Goal: Use online tool/utility: Use online tool/utility

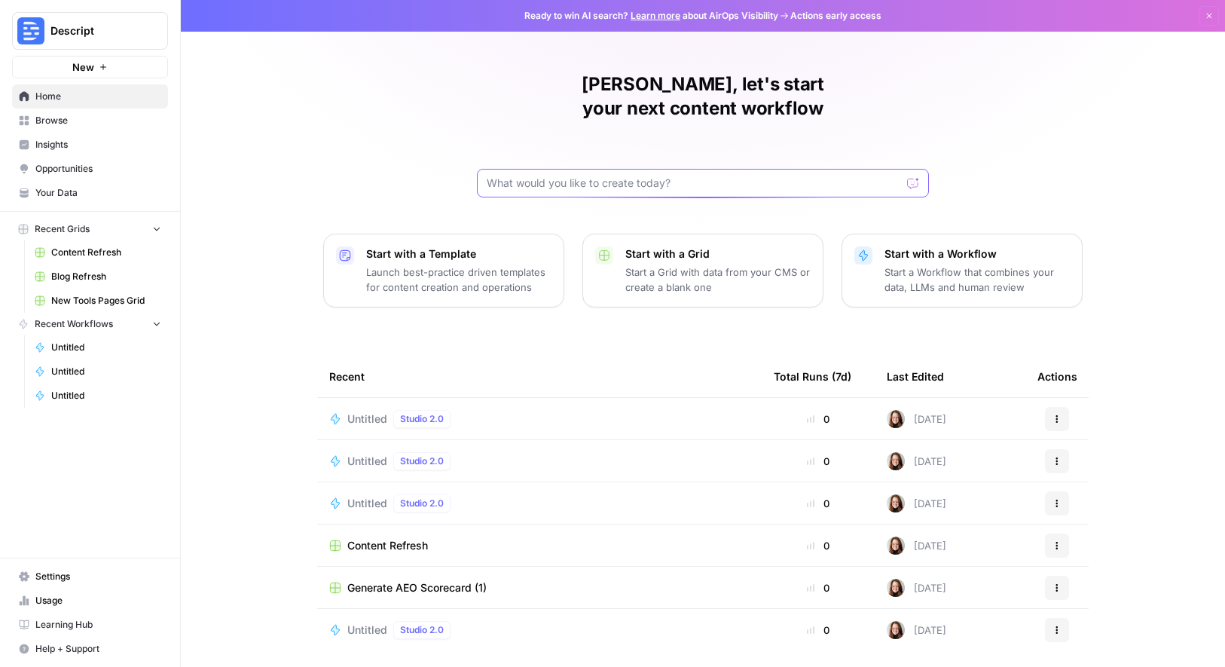
click at [671, 176] on input "text" at bounding box center [694, 183] width 414 height 15
type input "keyword and prompt research"
click button "Send" at bounding box center [914, 183] width 20 height 20
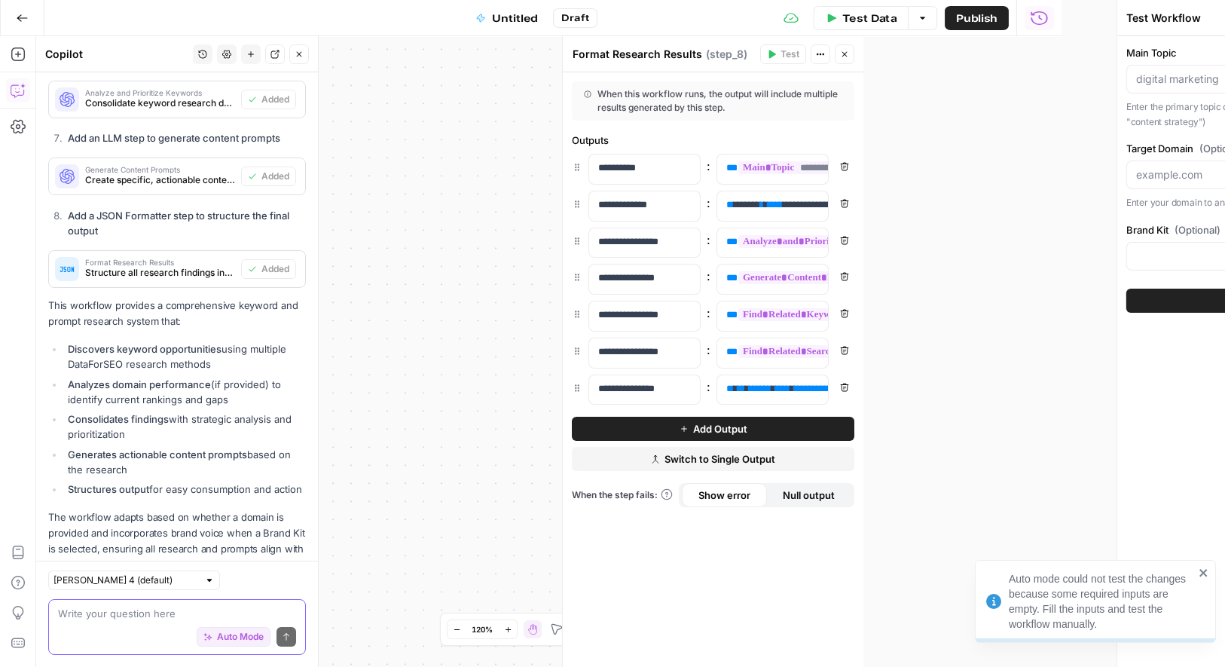
scroll to position [1298, 0]
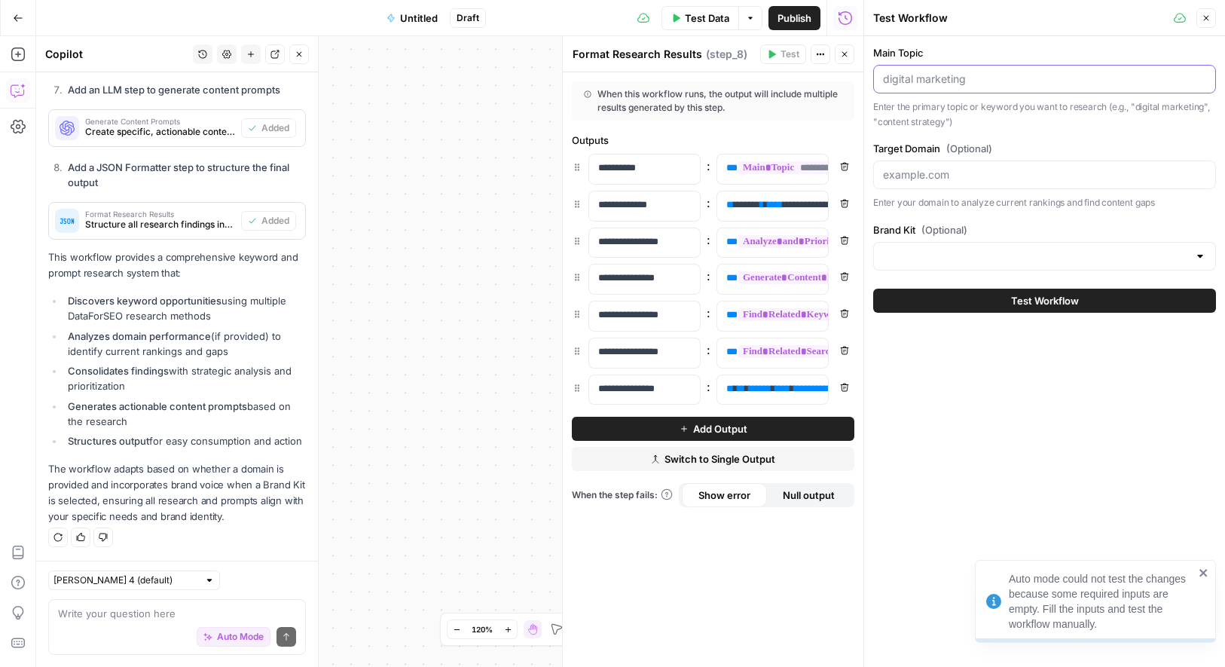
click at [952, 83] on input "Main Topic" at bounding box center [1044, 79] width 323 height 15
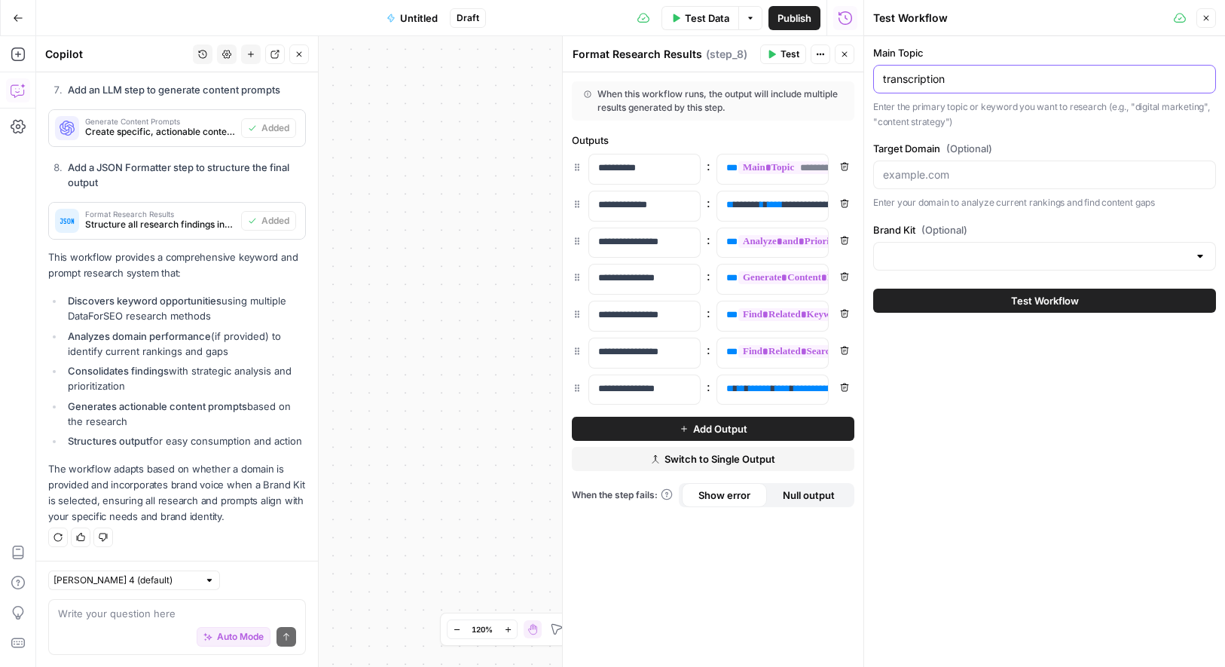
type input "transcription"
click at [1004, 179] on input "Target Domain (Optional)" at bounding box center [1044, 174] width 323 height 15
type input "[DOMAIN_NAME]"
click at [1004, 255] on input "Brand Kit (Optional)" at bounding box center [1035, 256] width 305 height 15
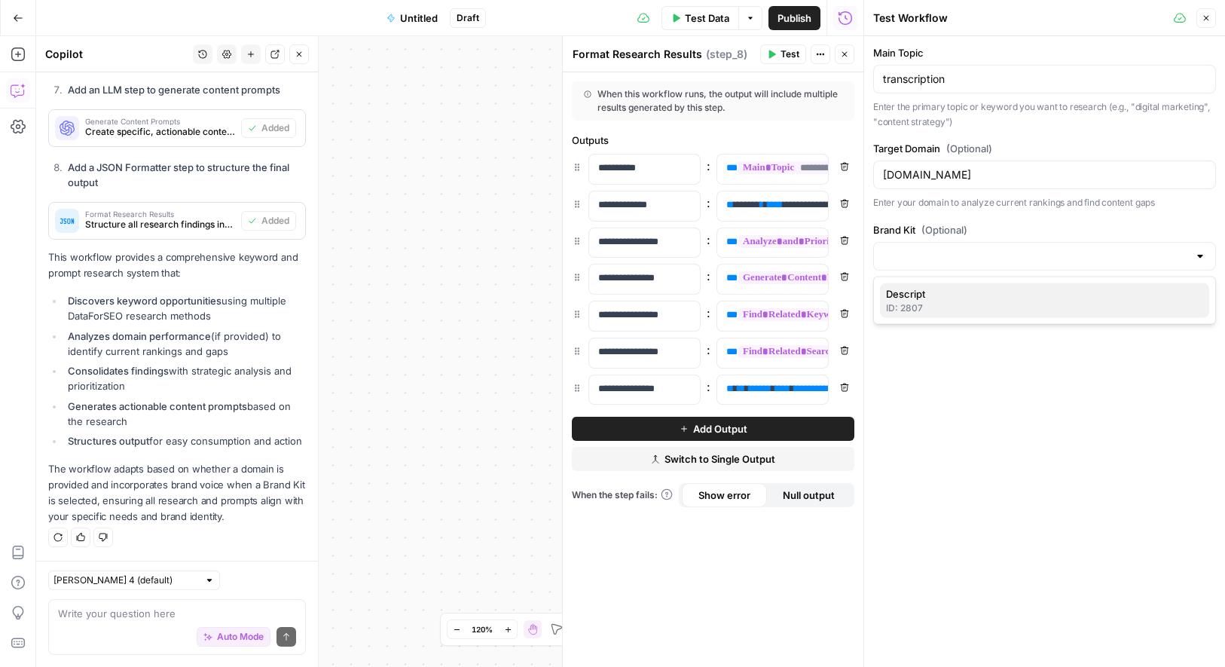
click at [992, 297] on span "Descript" at bounding box center [1041, 293] width 311 height 15
type input "Descript"
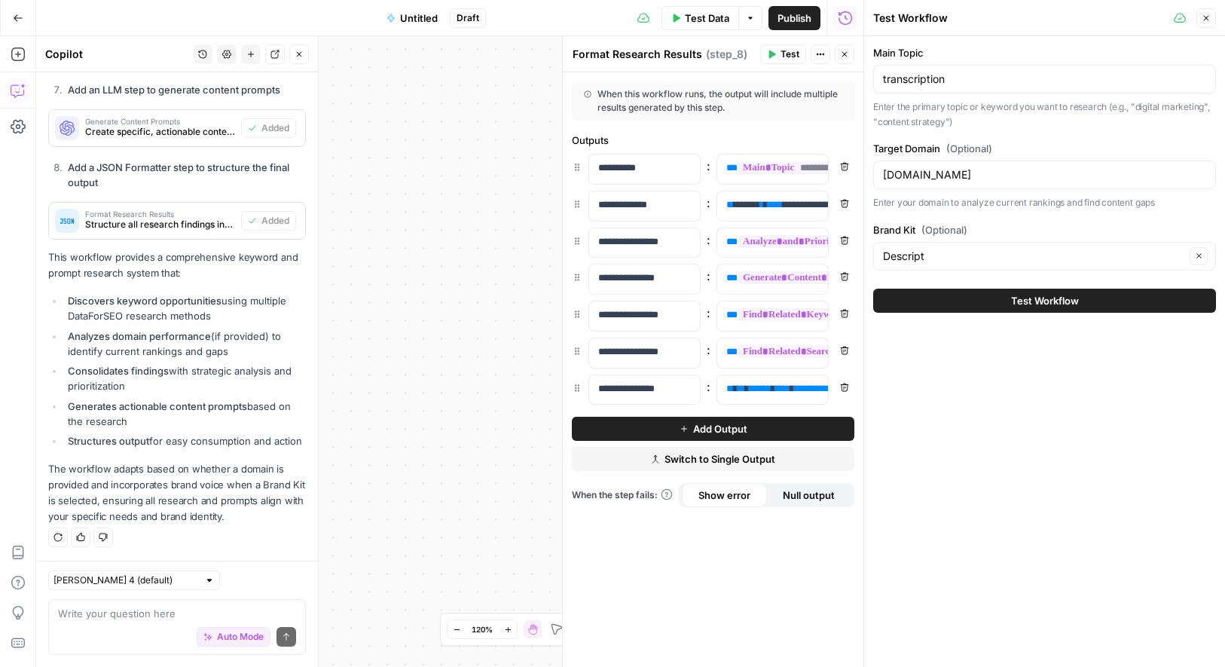
click at [992, 297] on button "Test Workflow" at bounding box center [1044, 301] width 343 height 24
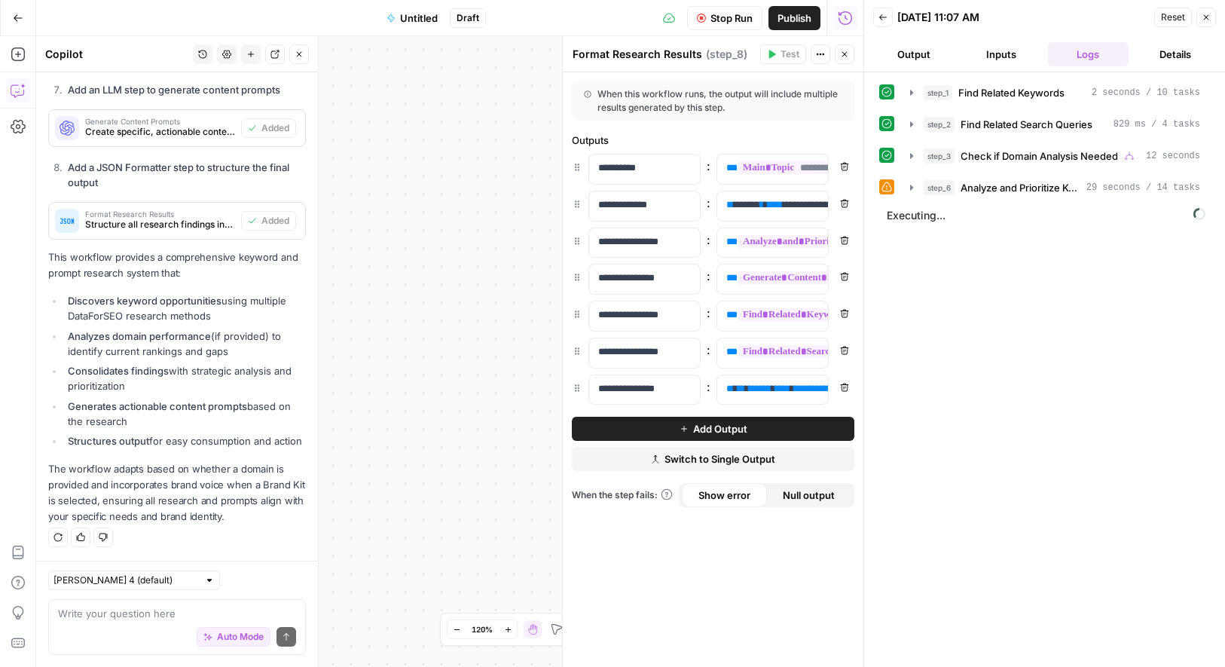
click at [887, 190] on icon at bounding box center [887, 187] width 11 height 11
click at [928, 191] on span "step_6" at bounding box center [939, 187] width 31 height 15
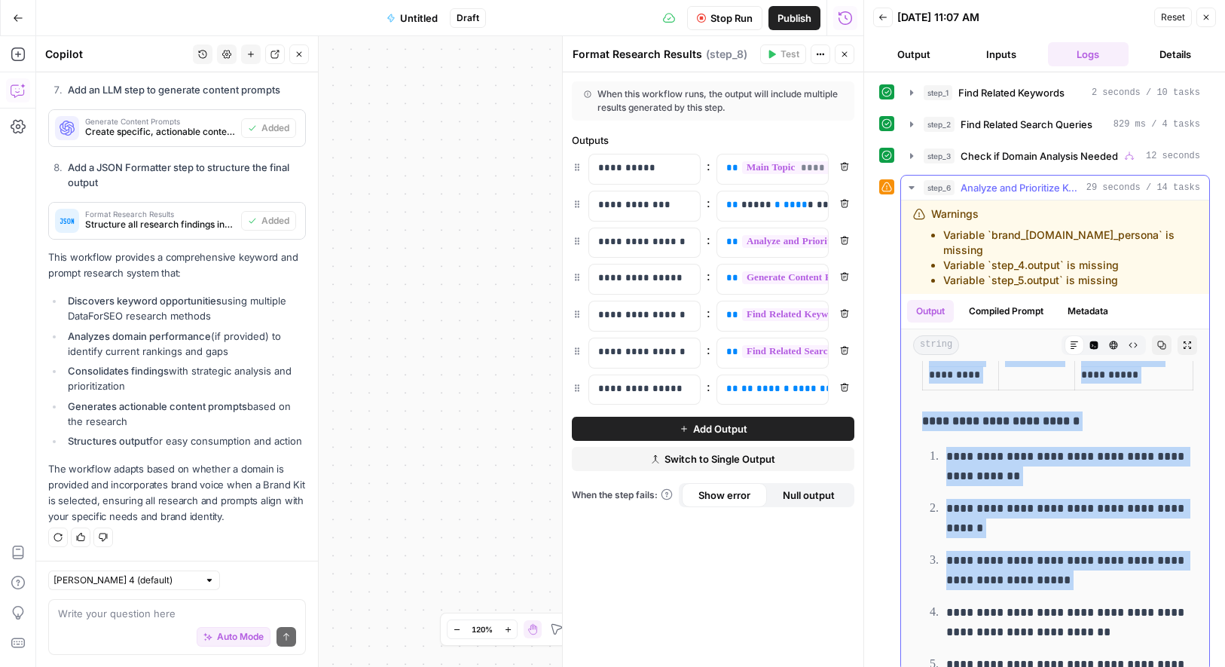
scroll to position [24, 0]
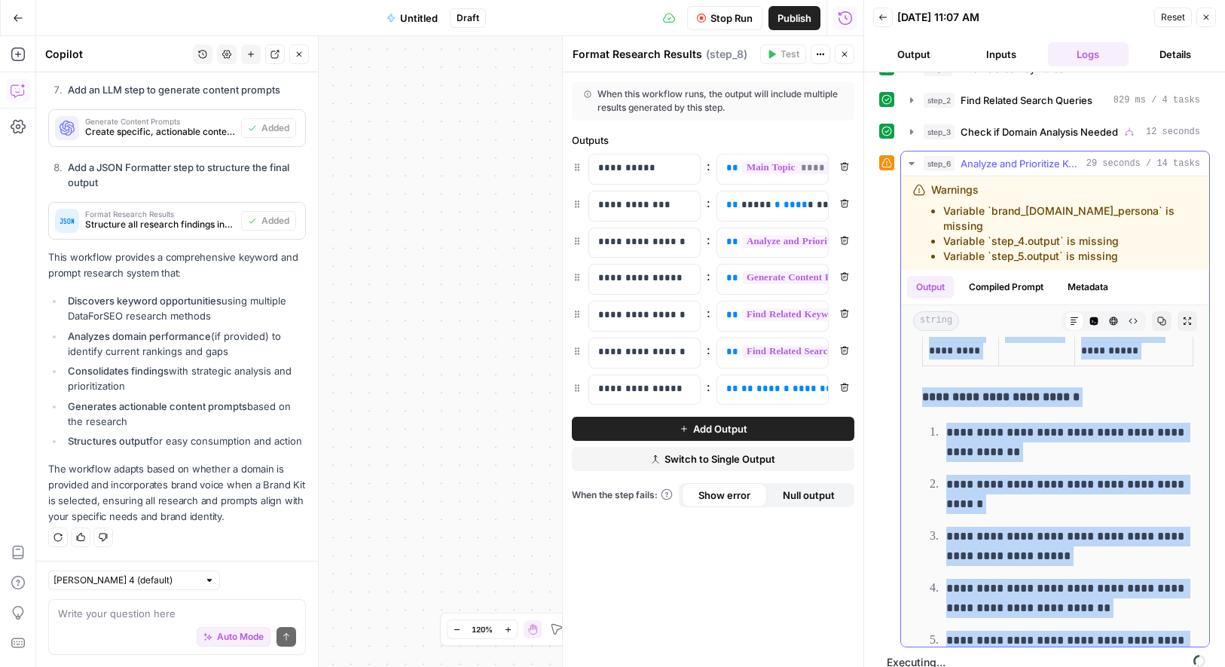
drag, startPoint x: 922, startPoint y: 371, endPoint x: 1150, endPoint y: 610, distance: 329.9
copy div "**********"
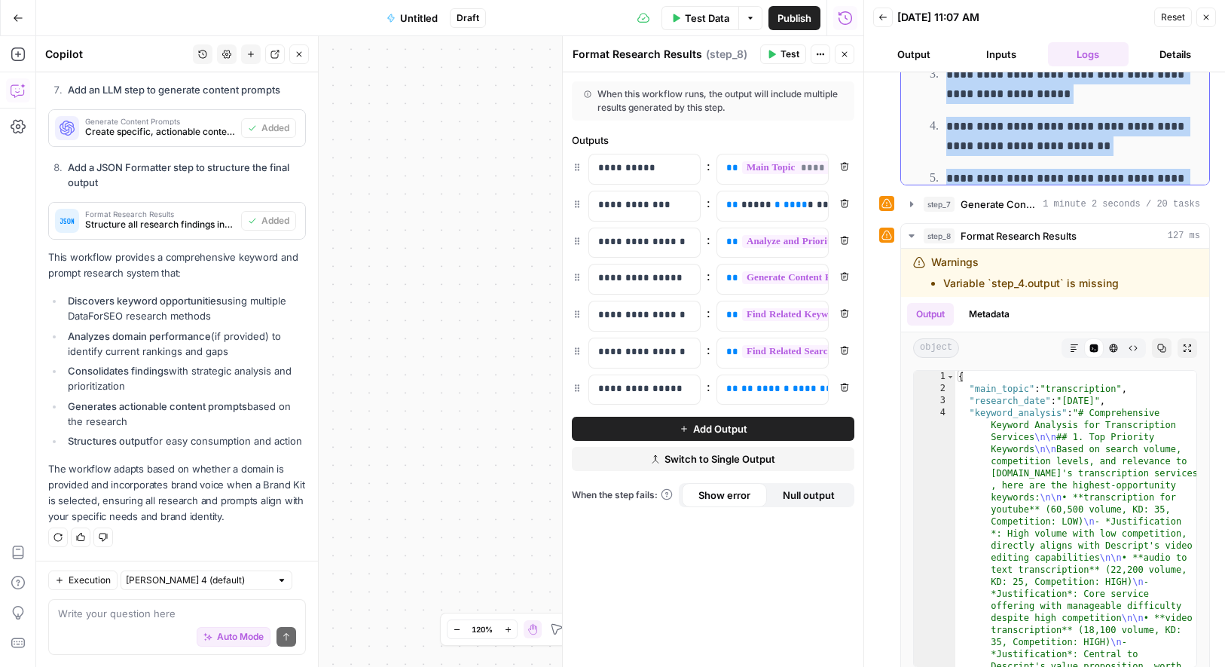
scroll to position [485, 0]
